Goal: Task Accomplishment & Management: Use online tool/utility

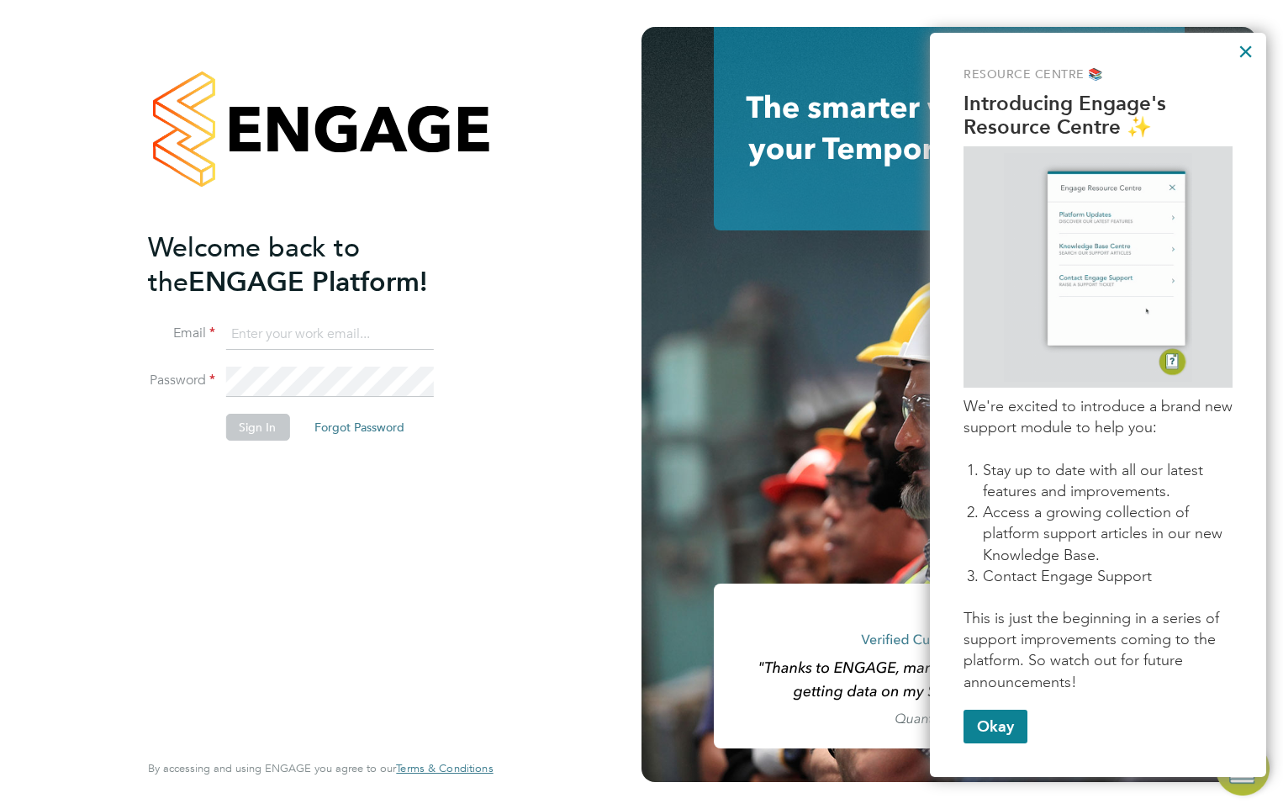
type input "[EMAIL_ADDRESS][DOMAIN_NAME]"
click at [1255, 52] on div "Resource Centre 📚 Introducing Engage's Resource Centre ✨ We're excited to intro…" at bounding box center [1098, 405] width 336 height 744
click at [1249, 47] on button "×" at bounding box center [1246, 51] width 16 height 27
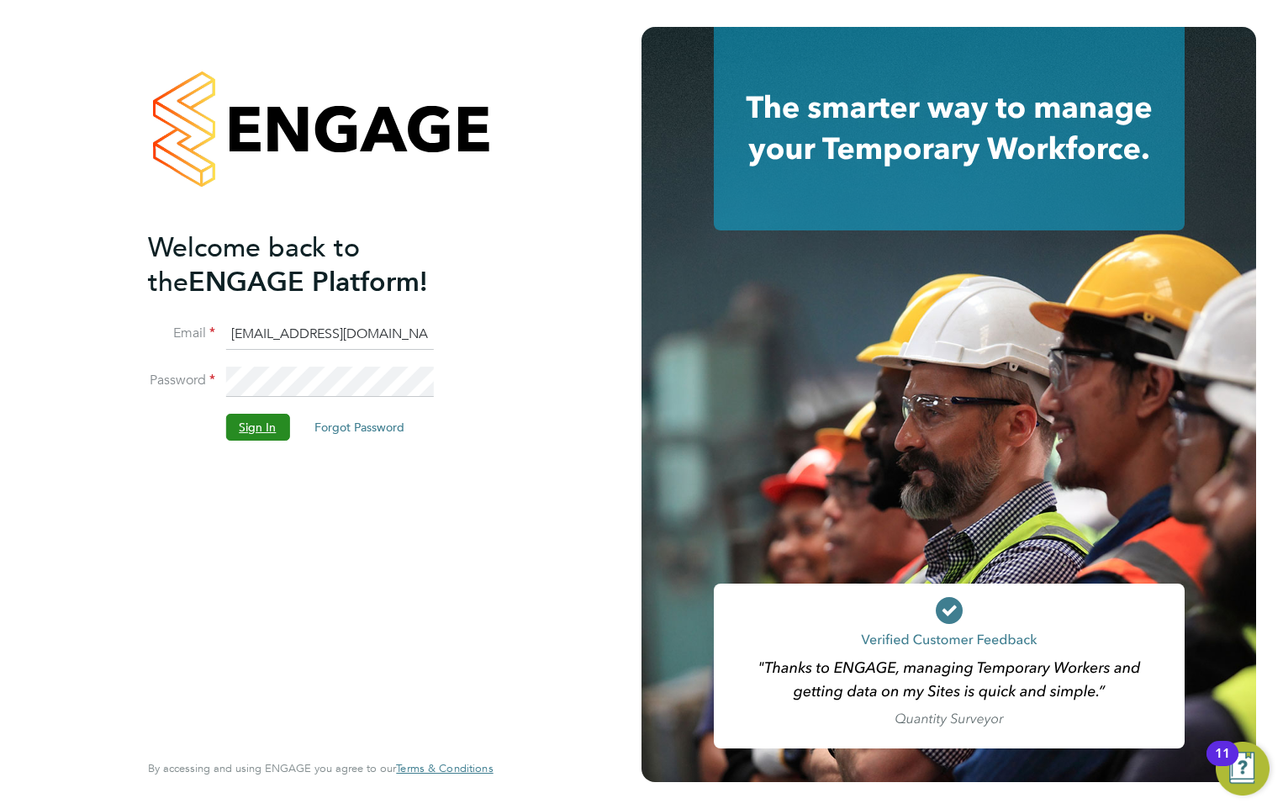
click at [267, 421] on button "Sign In" at bounding box center [257, 427] width 64 height 27
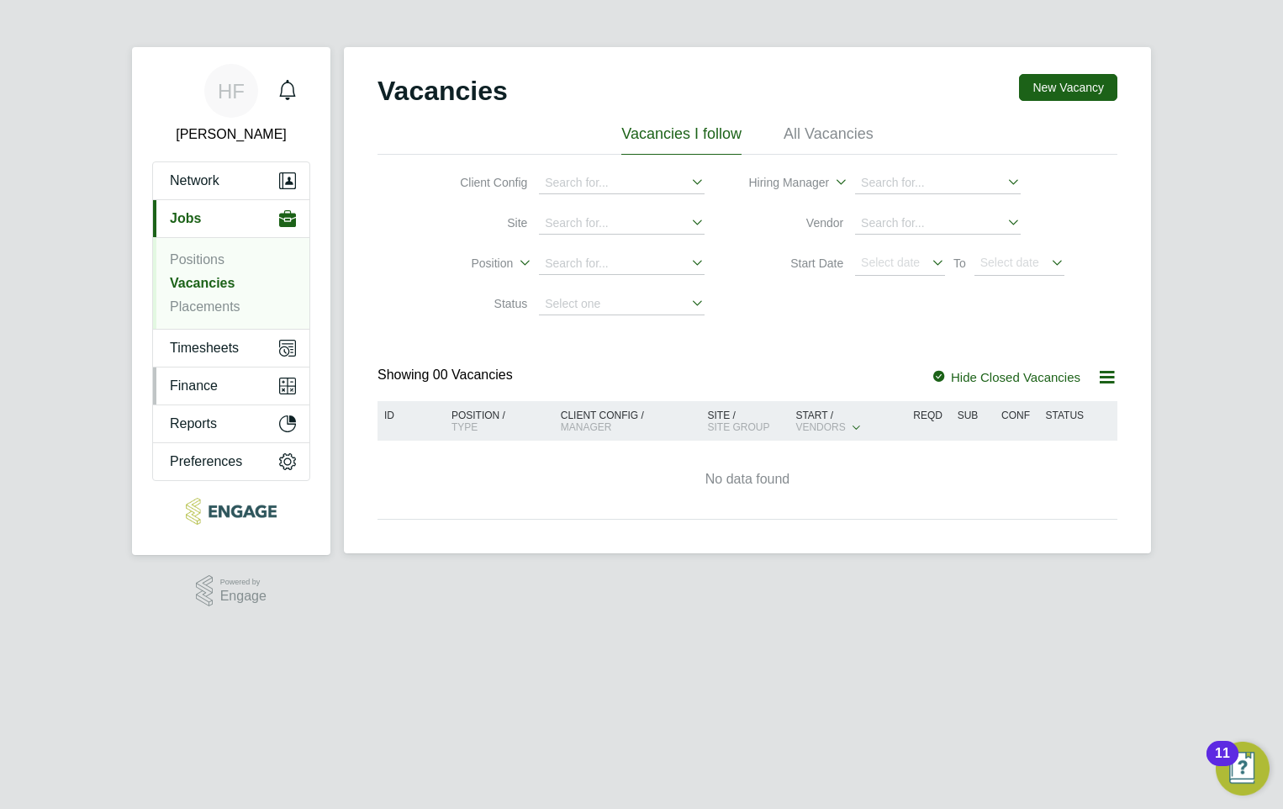
click at [204, 383] on span "Finance" at bounding box center [194, 385] width 48 height 15
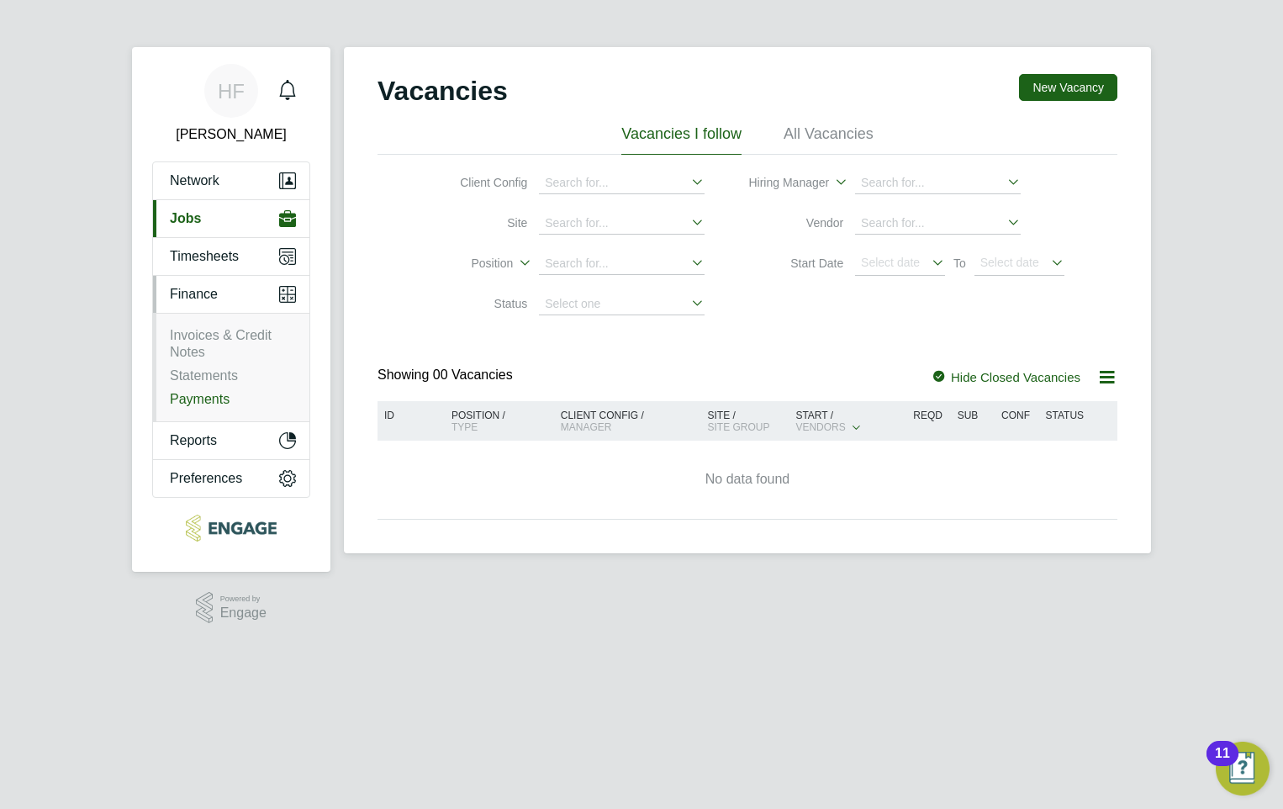
click at [197, 399] on link "Payments" at bounding box center [200, 399] width 60 height 14
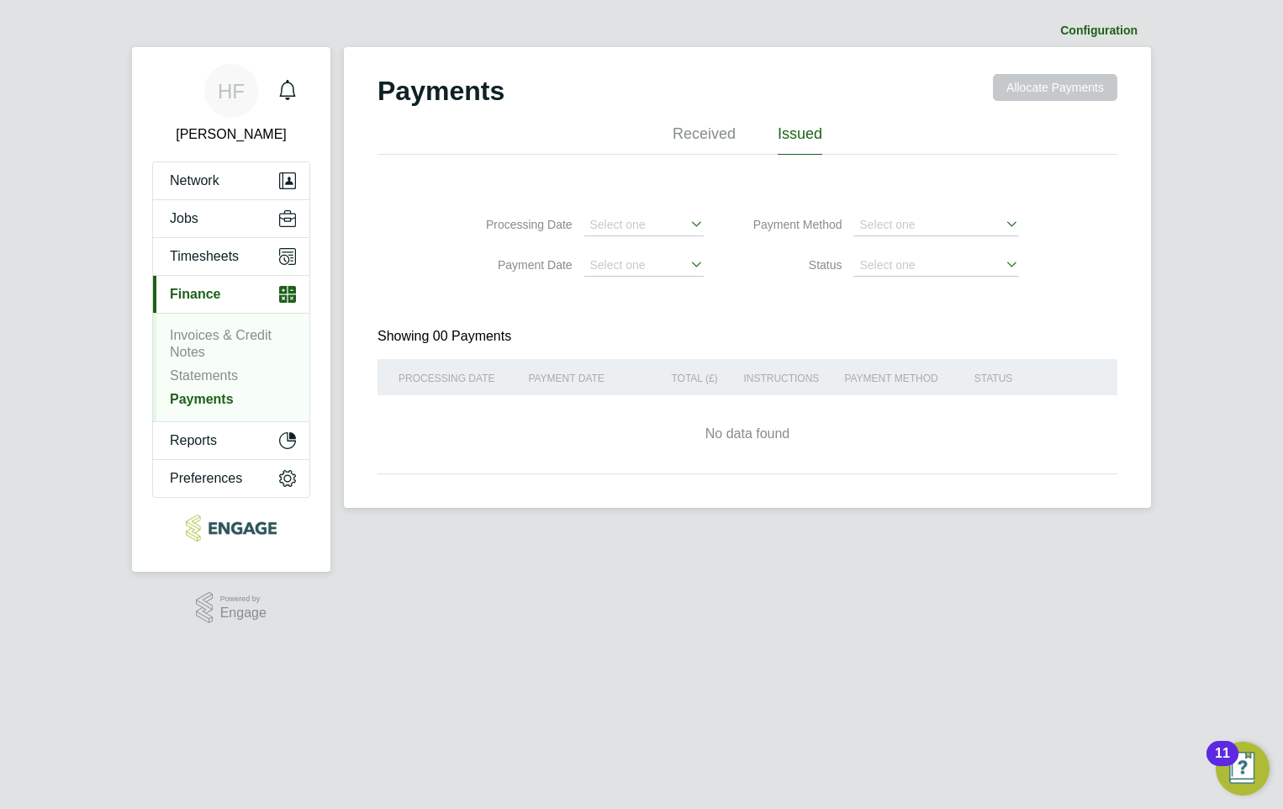
click at [807, 129] on li "Issued" at bounding box center [800, 139] width 45 height 30
click at [687, 220] on icon at bounding box center [687, 224] width 0 height 24
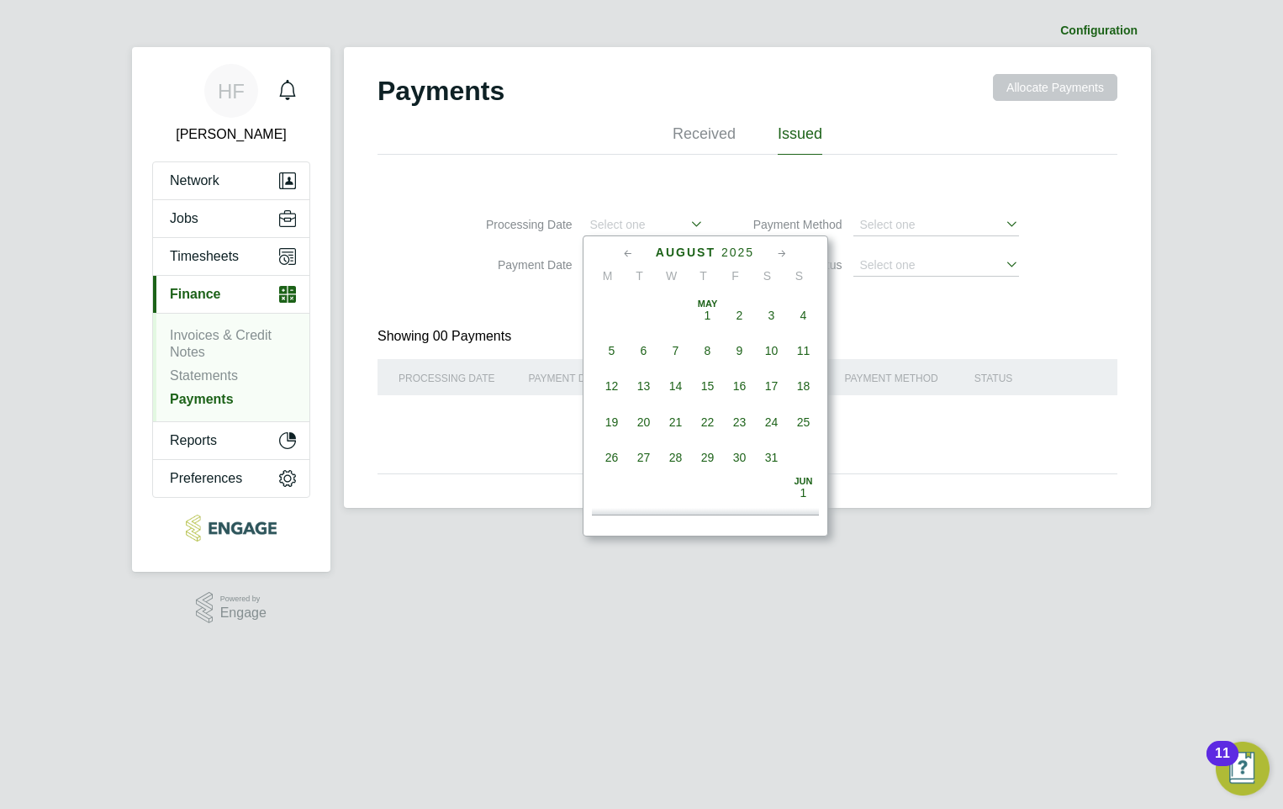
scroll to position [567, 0]
click at [936, 420] on div "No data found" at bounding box center [747, 434] width 706 height 78
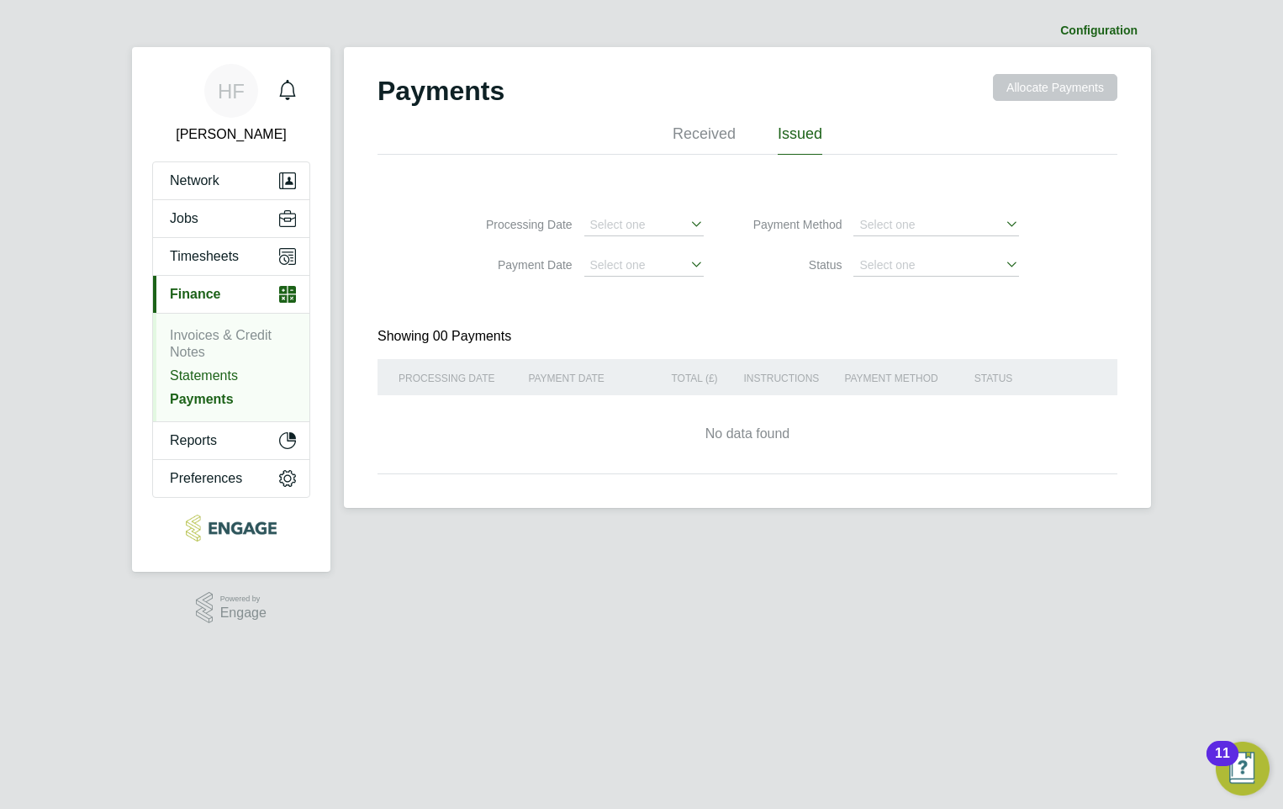
click at [214, 373] on link "Statements" at bounding box center [204, 375] width 68 height 14
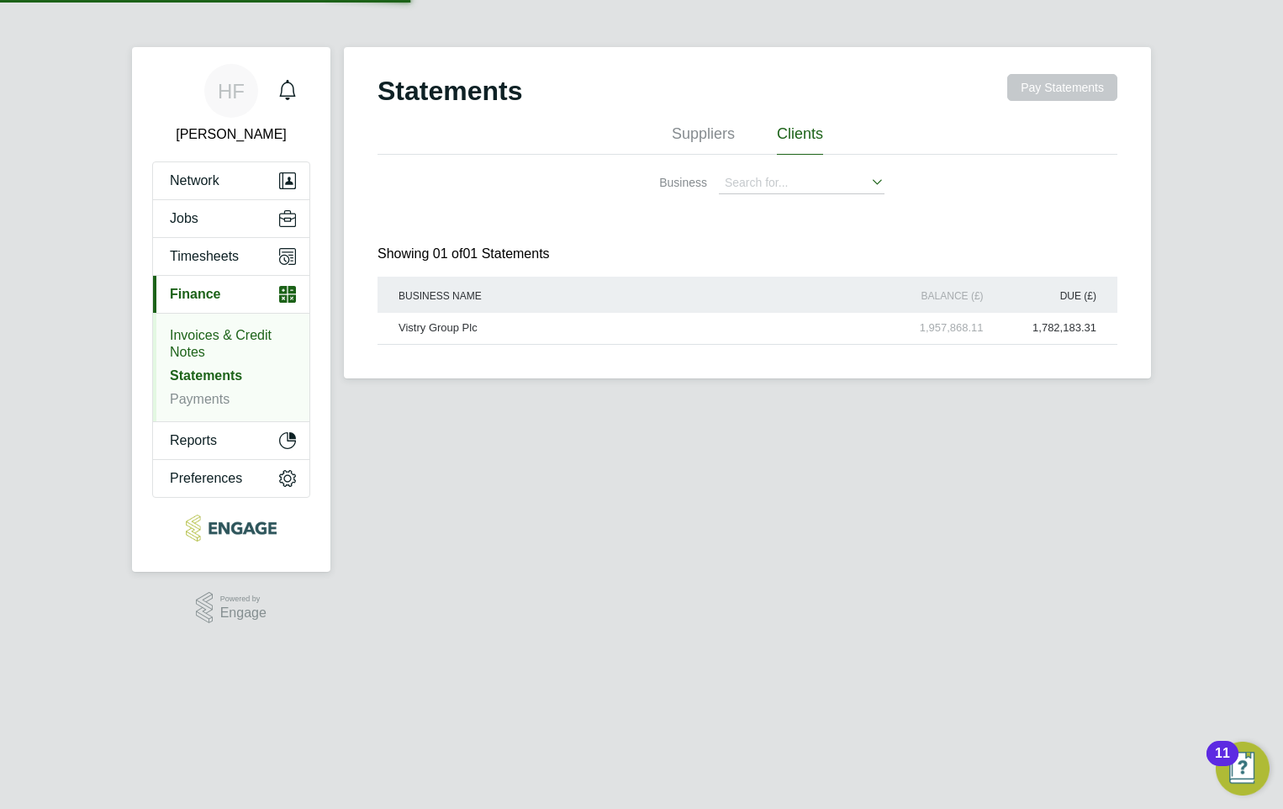
click at [221, 337] on link "Invoices & Credit Notes" at bounding box center [221, 343] width 102 height 31
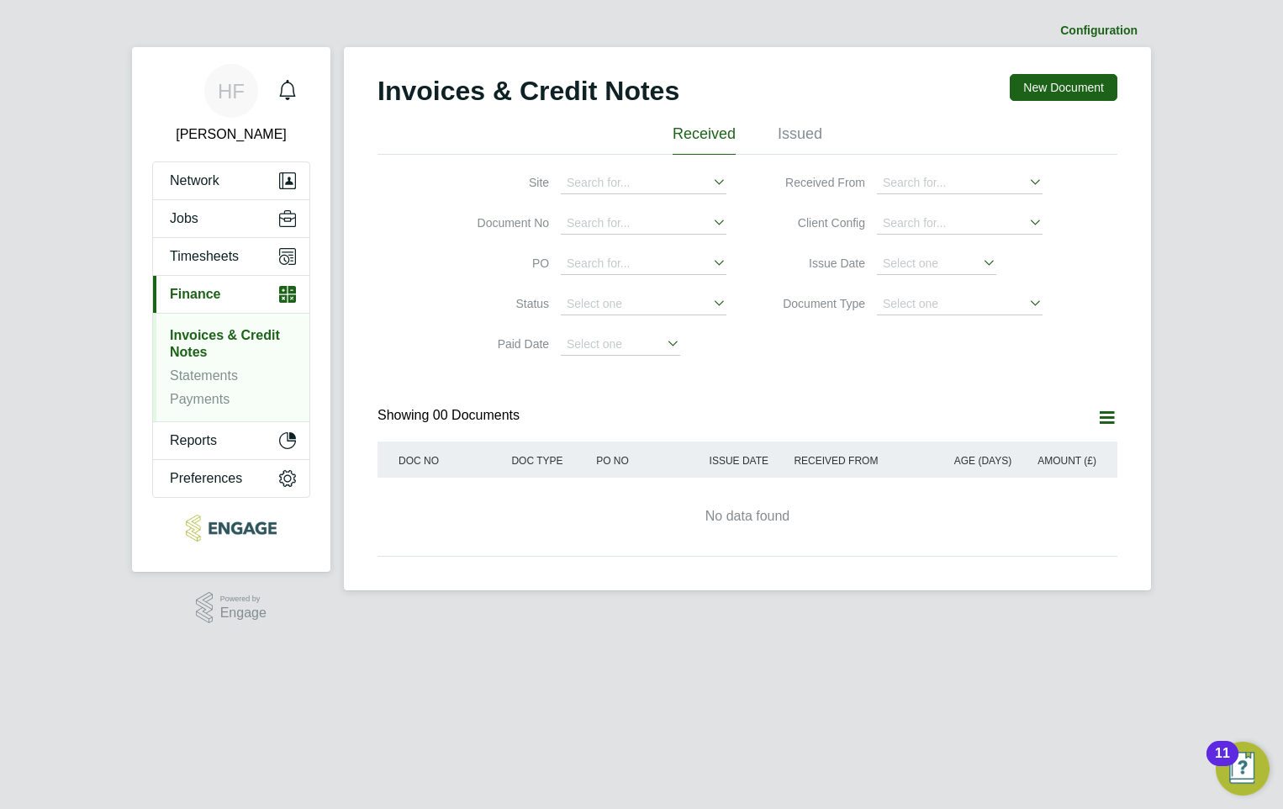
click at [219, 367] on li "Invoices & Credit Notes" at bounding box center [233, 347] width 126 height 40
click at [219, 370] on link "Statements" at bounding box center [204, 375] width 68 height 14
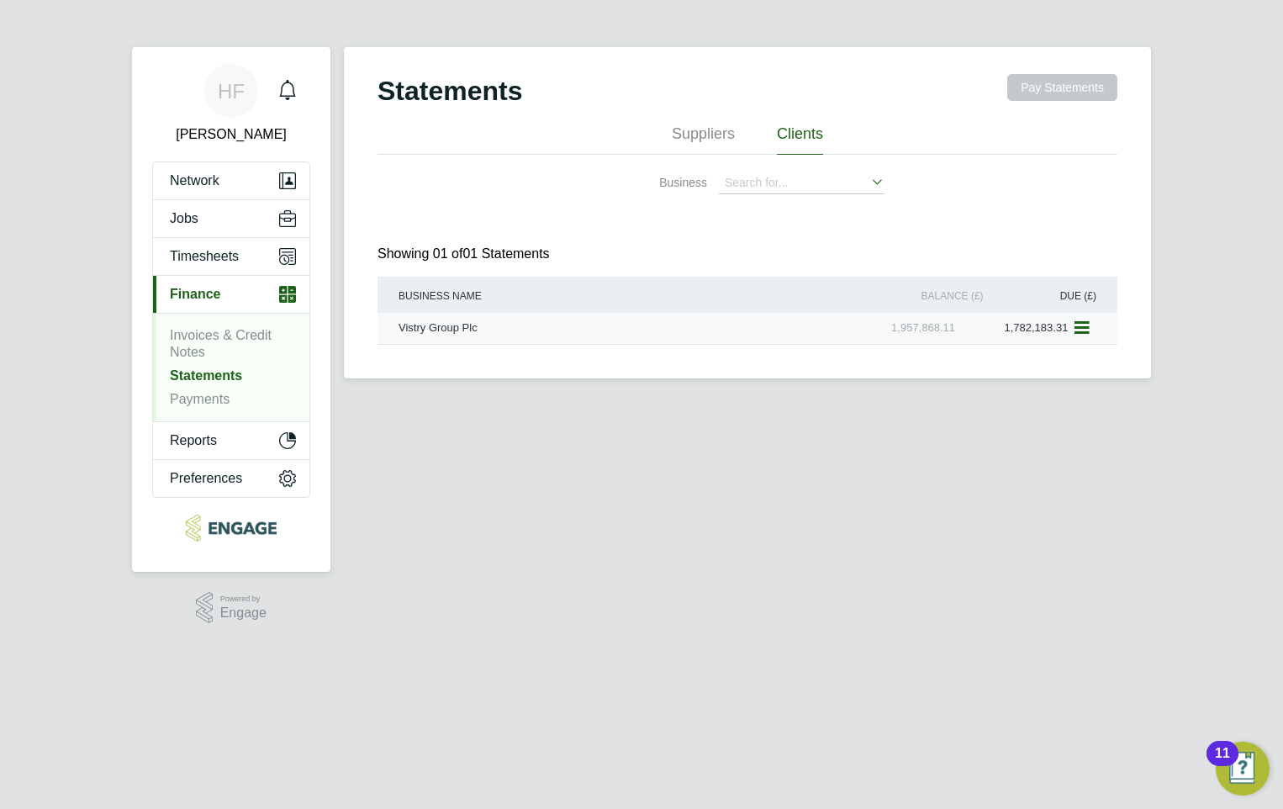
click at [1083, 325] on icon at bounding box center [1080, 328] width 17 height 20
click at [1029, 363] on li "Download statement" at bounding box center [1023, 368] width 130 height 24
